Goal: Task Accomplishment & Management: Manage account settings

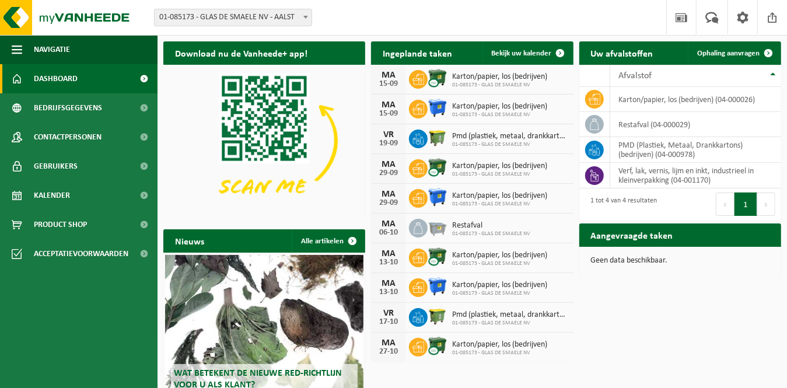
drag, startPoint x: 508, startPoint y: 53, endPoint x: 275, endPoint y: 177, distance: 264.5
click at [508, 53] on span "Bekijk uw kalender" at bounding box center [522, 54] width 60 height 8
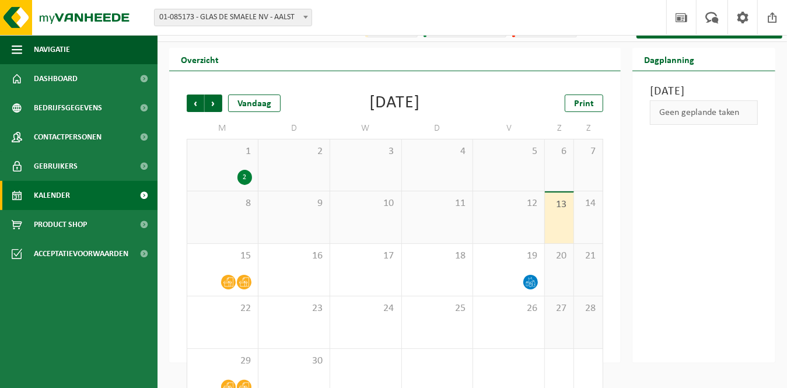
scroll to position [44, 0]
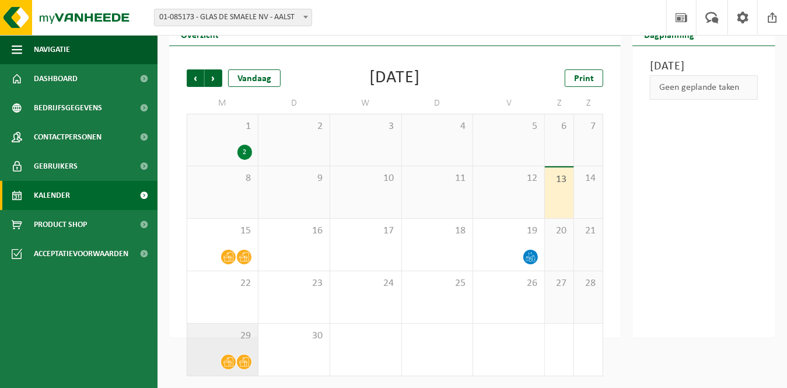
click at [211, 352] on div "29" at bounding box center [222, 350] width 71 height 52
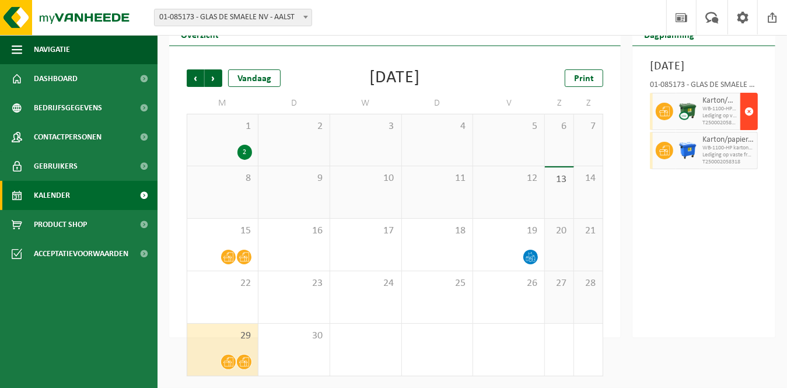
click at [751, 123] on span "button" at bounding box center [748, 111] width 9 height 23
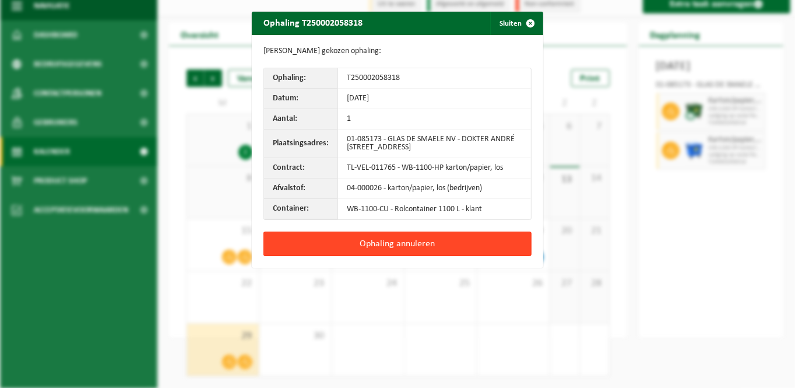
click at [387, 244] on button "Ophaling annuleren" at bounding box center [398, 244] width 268 height 24
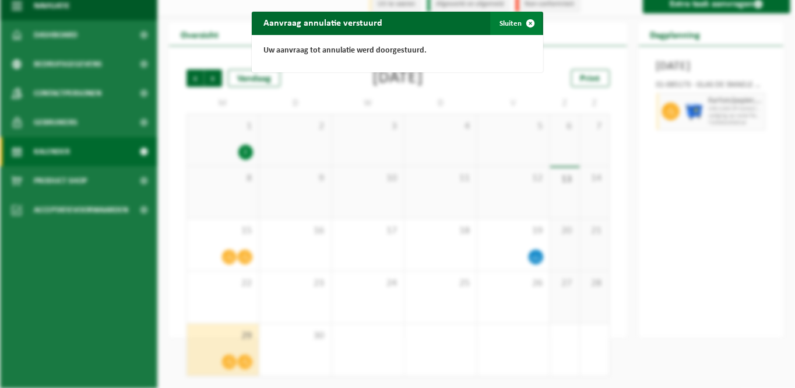
click at [522, 24] on span "button" at bounding box center [530, 23] width 23 height 23
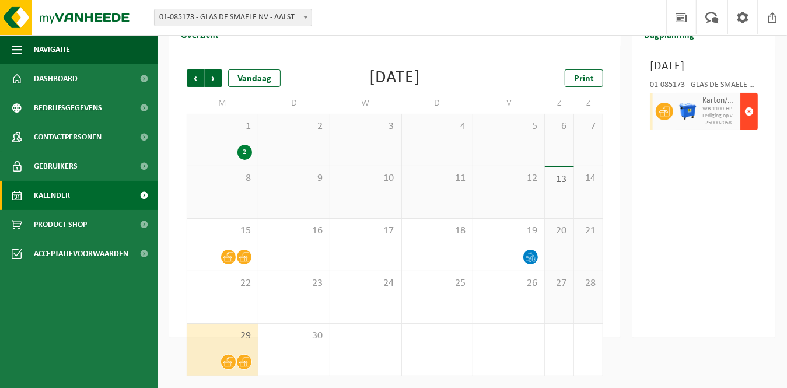
click at [746, 123] on span "button" at bounding box center [748, 111] width 9 height 23
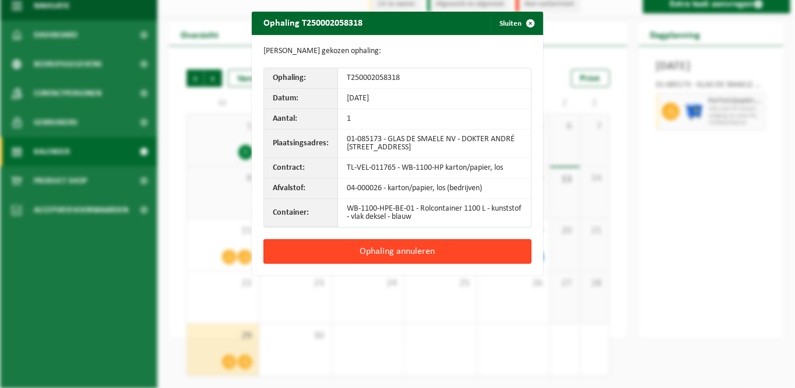
click at [375, 254] on button "Ophaling annuleren" at bounding box center [398, 251] width 268 height 24
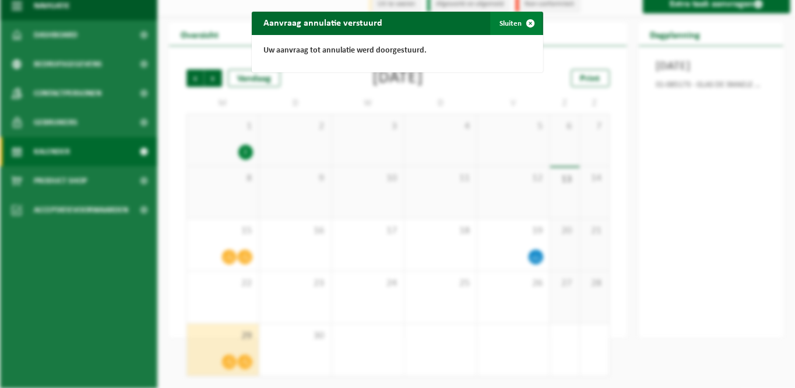
click at [523, 18] on span "button" at bounding box center [530, 23] width 23 height 23
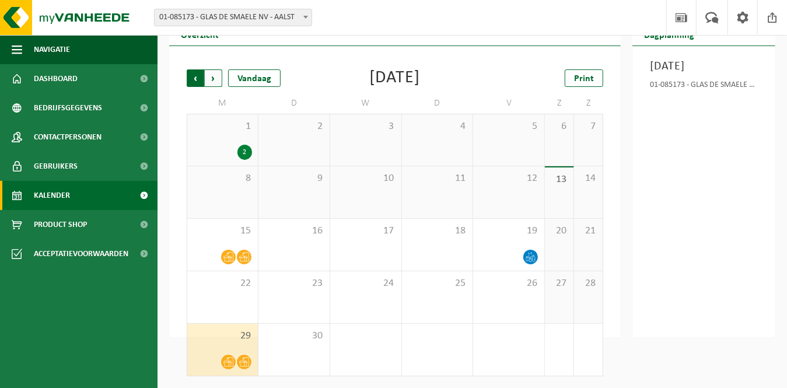
click at [215, 79] on span "Volgende" at bounding box center [213, 77] width 17 height 17
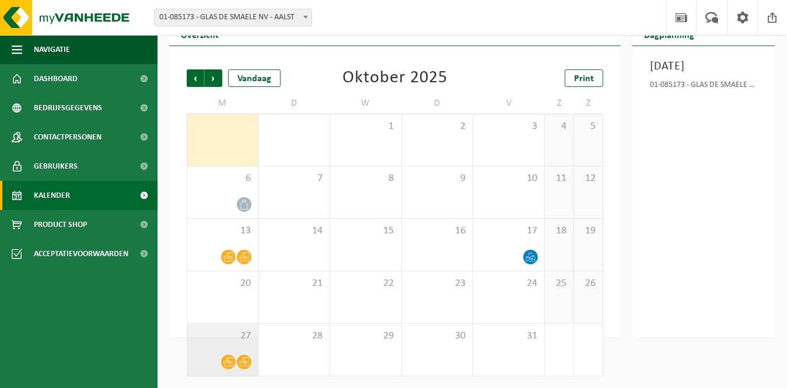
click at [236, 352] on div "27" at bounding box center [222, 350] width 71 height 52
